Goal: Transaction & Acquisition: Purchase product/service

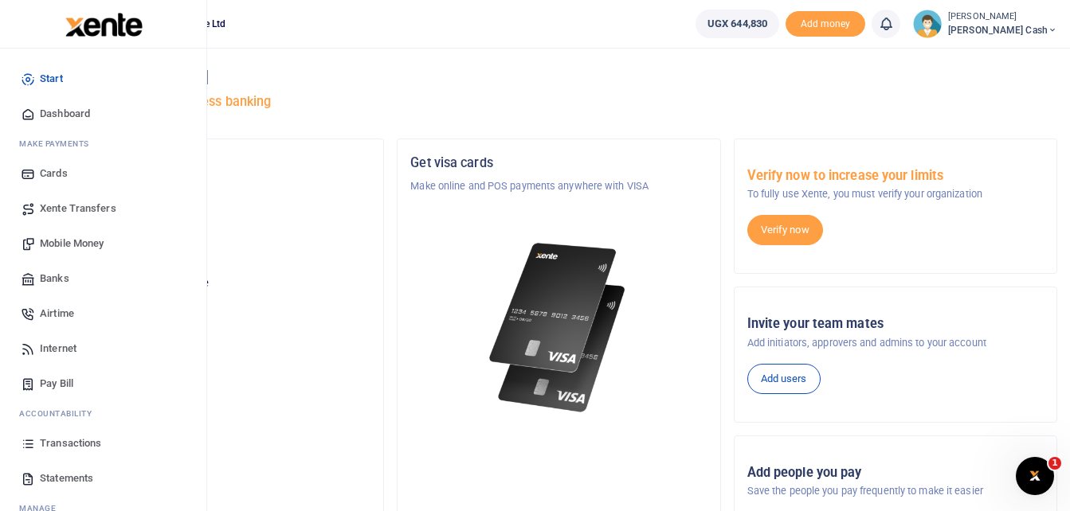
click at [85, 241] on span "Mobile Money" at bounding box center [72, 244] width 64 height 16
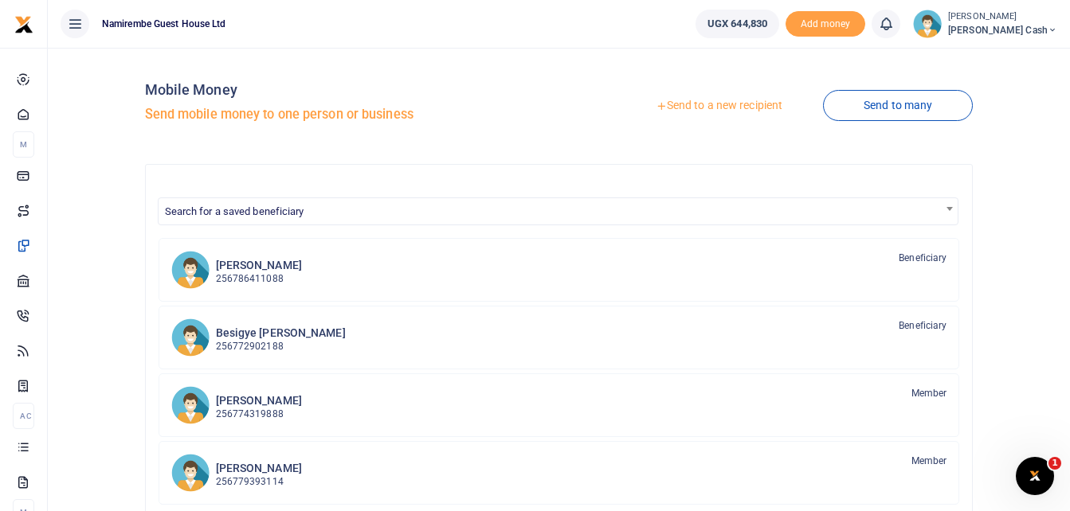
click at [731, 102] on link "Send to a new recipient" at bounding box center [719, 106] width 208 height 29
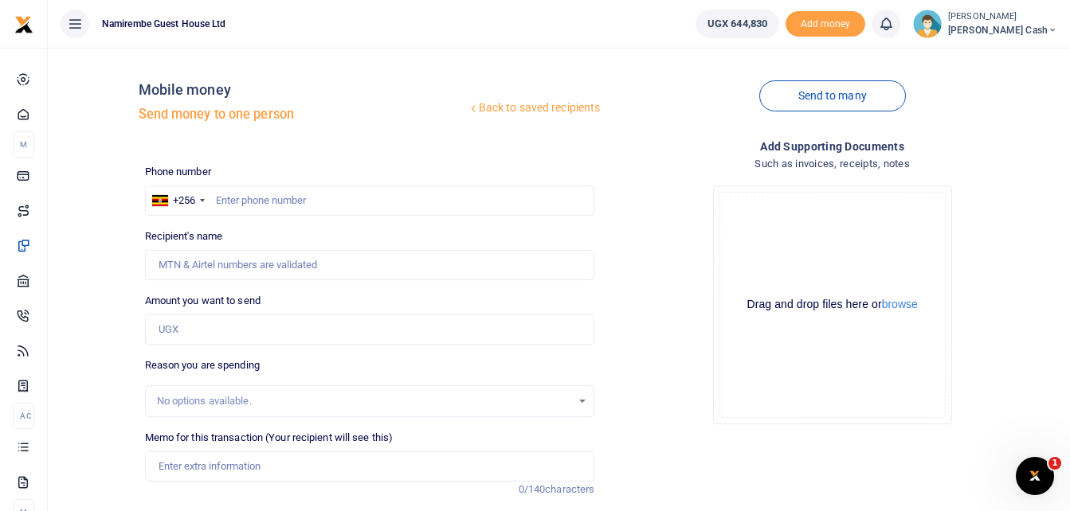
click at [229, 192] on div at bounding box center [535, 255] width 1070 height 511
click at [226, 201] on input "text" at bounding box center [370, 201] width 450 height 30
type input "0782599495"
type input "[PERSON_NAME]"
type input "0782599495"
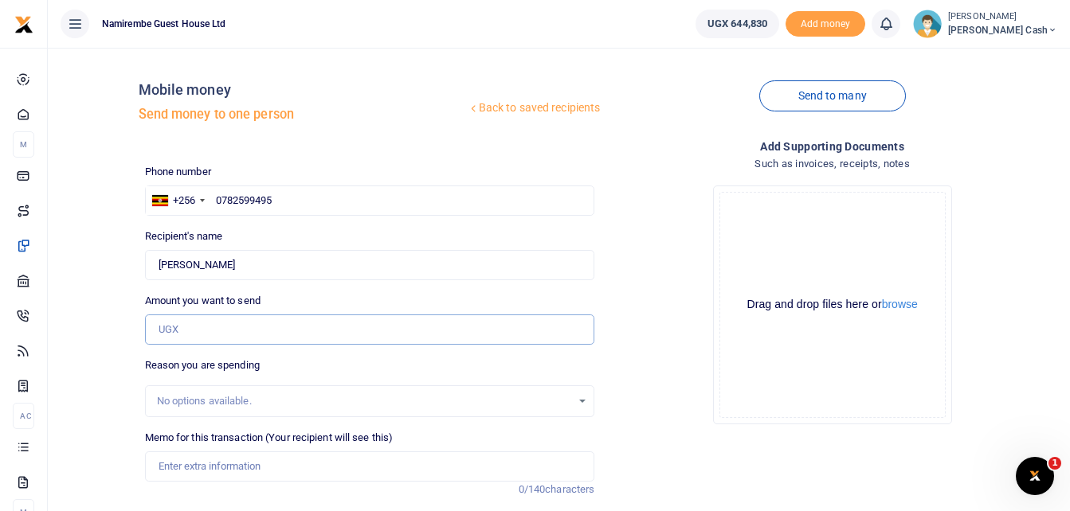
click at [178, 331] on input "Amount you want to send" at bounding box center [370, 330] width 450 height 30
type input "140,000"
click at [183, 467] on input "Memo for this transaction (Your recipient will see this)" at bounding box center [370, 467] width 450 height 30
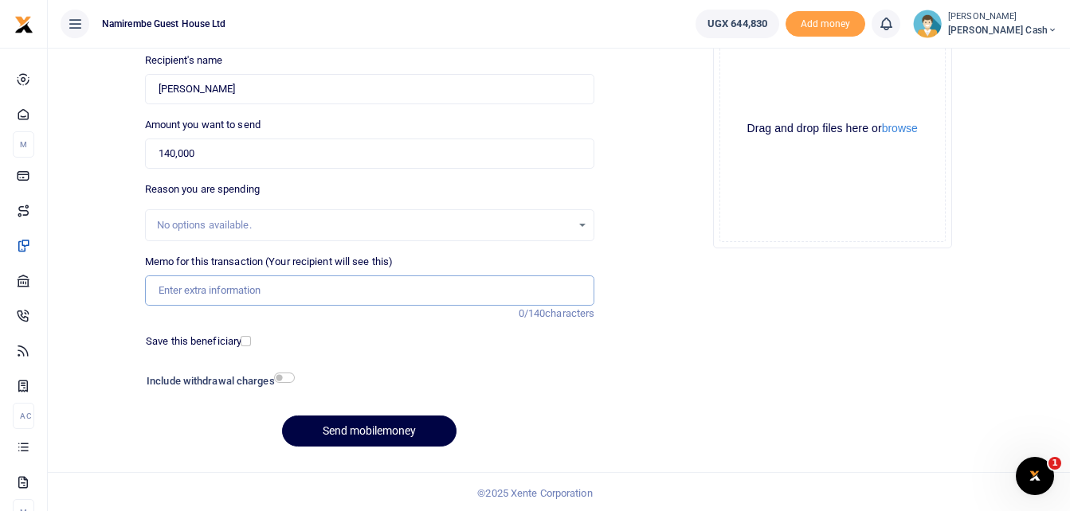
scroll to position [178, 0]
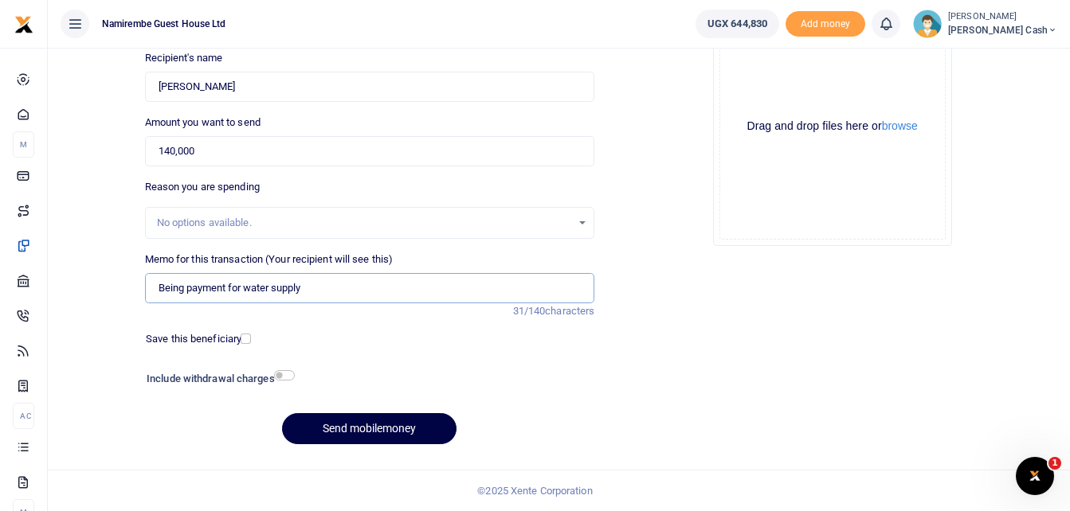
type input "Being payment for water supply"
click at [289, 368] on div "Include withdrawal charges" at bounding box center [217, 380] width 154 height 25
click at [284, 382] on h6 "Include withdrawal charges" at bounding box center [217, 379] width 141 height 13
click at [291, 378] on input "checkbox" at bounding box center [284, 375] width 21 height 10
checkbox input "true"
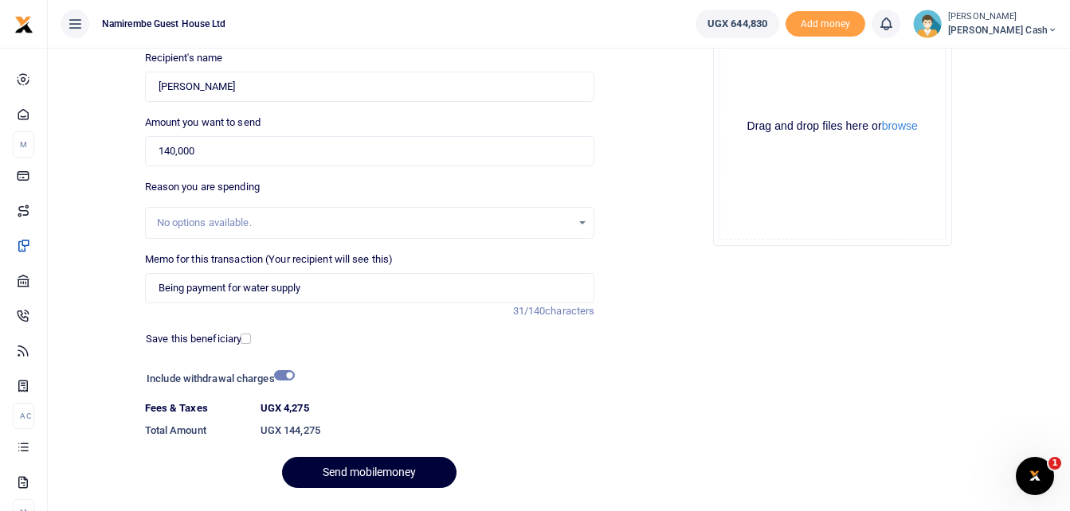
click at [359, 462] on button "Send mobilemoney" at bounding box center [369, 472] width 174 height 31
